Goal: Task Accomplishment & Management: Use online tool/utility

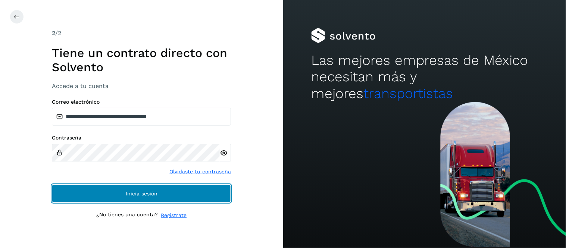
click at [137, 197] on button "Inicia sesión" at bounding box center [141, 194] width 179 height 18
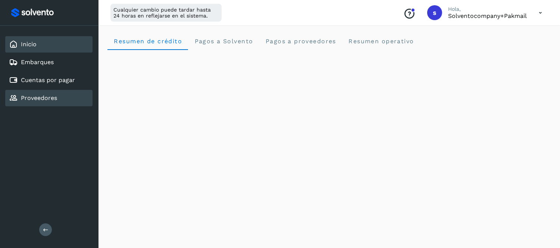
click at [62, 90] on div "Proveedores" at bounding box center [48, 98] width 87 height 16
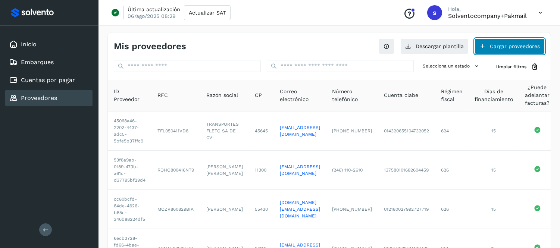
click at [511, 43] on button "Cargar proveedores" at bounding box center [509, 46] width 70 height 16
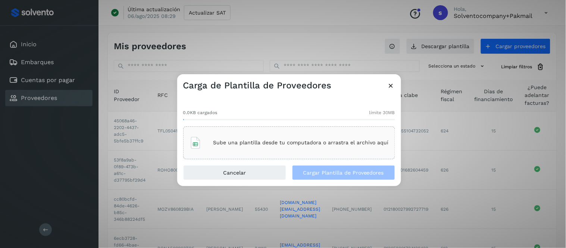
click at [267, 142] on p "Sube una plantilla desde tu computadora o arrastra el archivo aquí" at bounding box center [300, 142] width 175 height 6
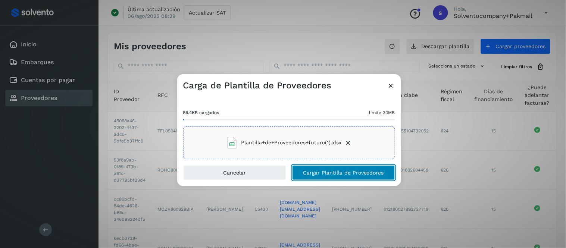
click at [326, 173] on span "Cargar Plantilla de Proveedores" at bounding box center [343, 172] width 81 height 5
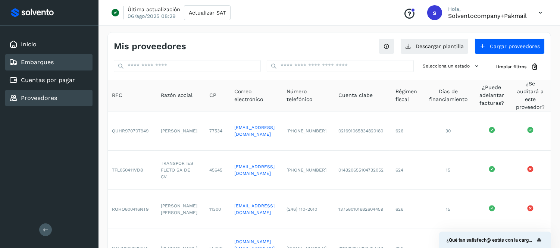
click at [44, 61] on link "Embarques" at bounding box center [37, 62] width 33 height 7
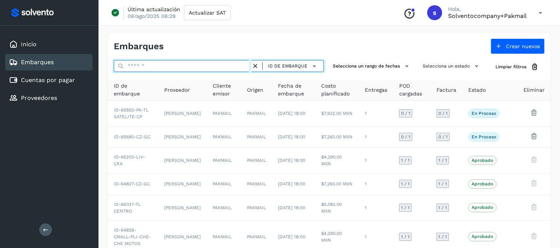
paste input "**********"
click at [141, 68] on input "text" at bounding box center [183, 66] width 138 height 12
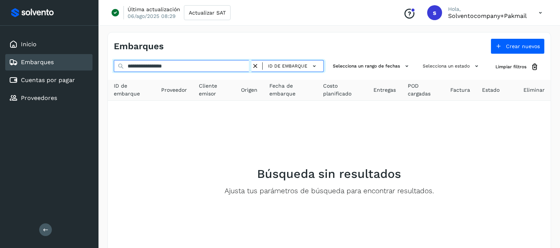
drag, startPoint x: 199, startPoint y: 66, endPoint x: 120, endPoint y: 66, distance: 79.1
click at [120, 66] on div "**********" at bounding box center [219, 67] width 210 height 14
paste input "text"
type input "**********"
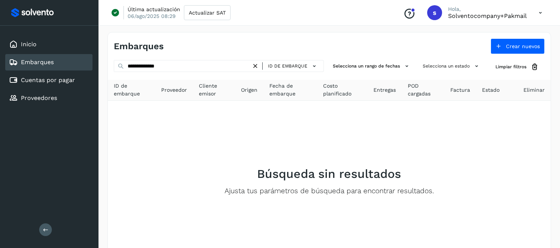
click at [258, 65] on icon at bounding box center [255, 66] width 8 height 8
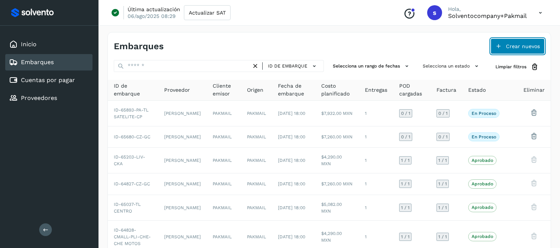
click at [521, 44] on span "Crear nuevos" at bounding box center [523, 46] width 34 height 5
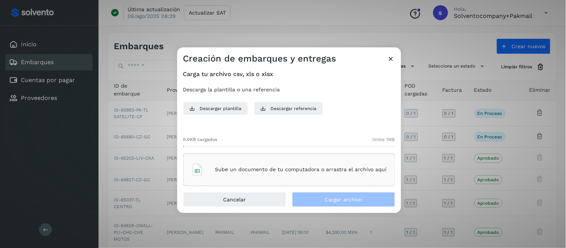
click at [270, 172] on p "Sube un documento de tu computadora o arrastra el archivo aquí" at bounding box center [301, 169] width 172 height 6
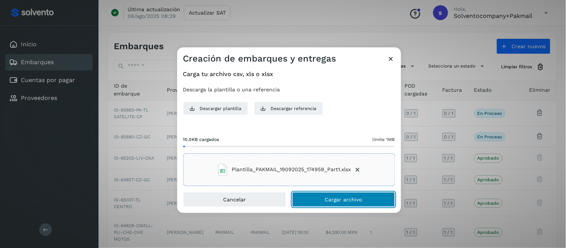
click at [345, 199] on span "Cargar archivo" at bounding box center [343, 199] width 37 height 5
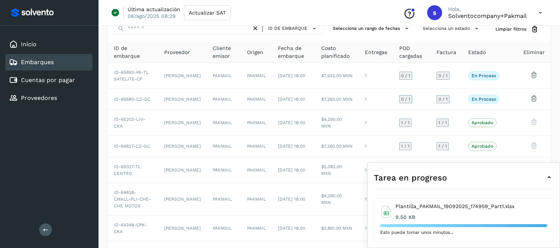
scroll to position [124, 0]
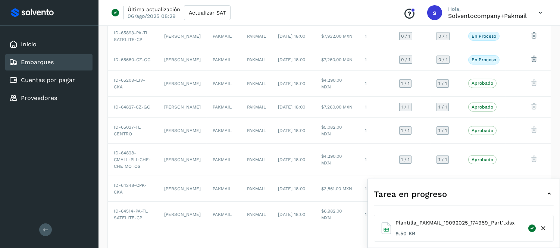
click at [544, 193] on div "Tarea en progreso" at bounding box center [464, 194] width 180 height 18
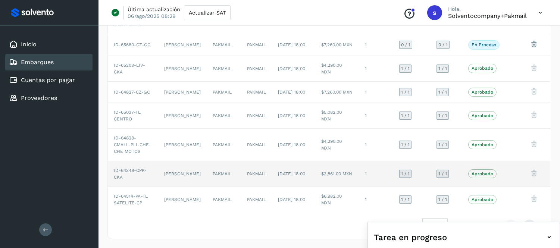
scroll to position [152, 0]
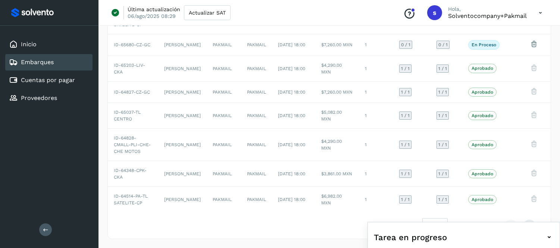
click at [539, 9] on icon at bounding box center [540, 12] width 15 height 15
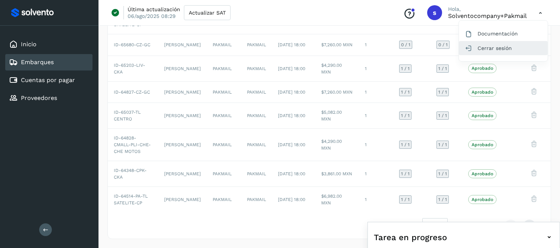
click at [486, 50] on div "Cerrar sesión" at bounding box center [503, 48] width 89 height 14
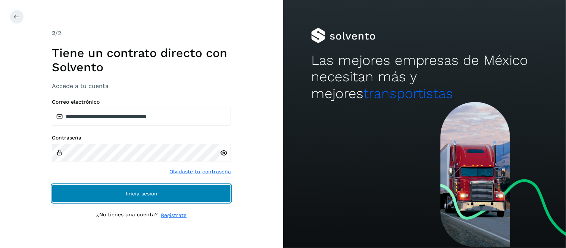
click at [174, 195] on button "Inicia sesión" at bounding box center [141, 194] width 179 height 18
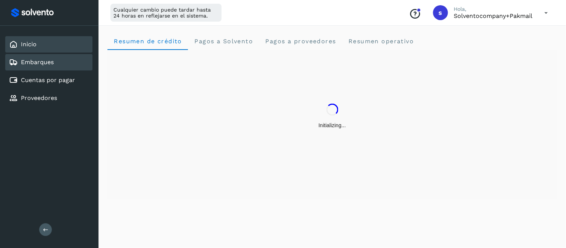
click at [77, 58] on div "Embarques" at bounding box center [48, 62] width 87 height 16
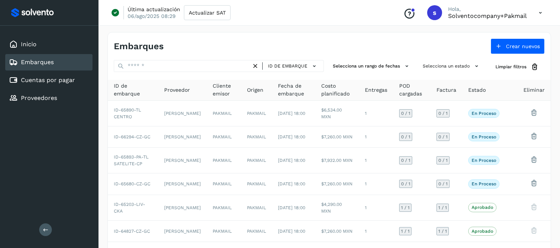
click at [540, 9] on icon at bounding box center [540, 12] width 15 height 15
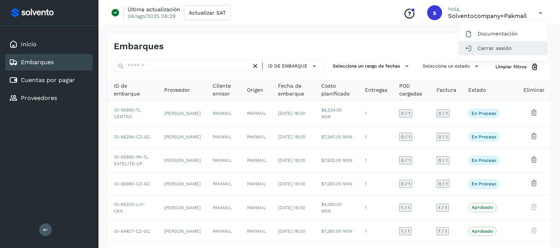
click at [495, 46] on div "Cerrar sesión" at bounding box center [503, 48] width 89 height 14
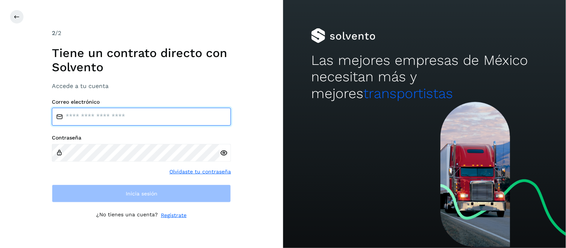
type input "**********"
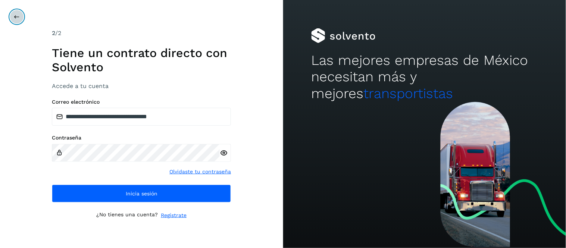
click at [16, 16] on icon at bounding box center [17, 17] width 6 height 6
